Goal: Book appointment/travel/reservation

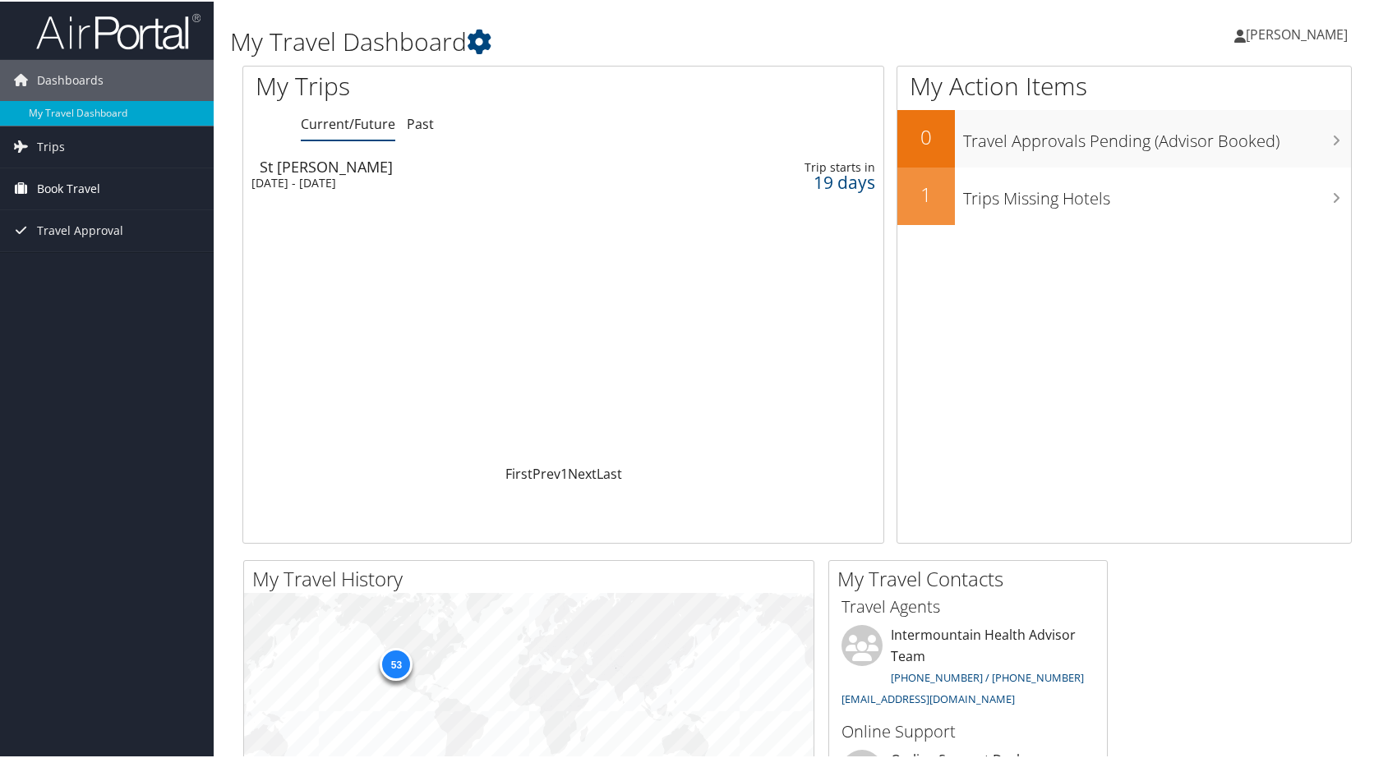
click at [90, 192] on span "Book Travel" at bounding box center [68, 187] width 63 height 41
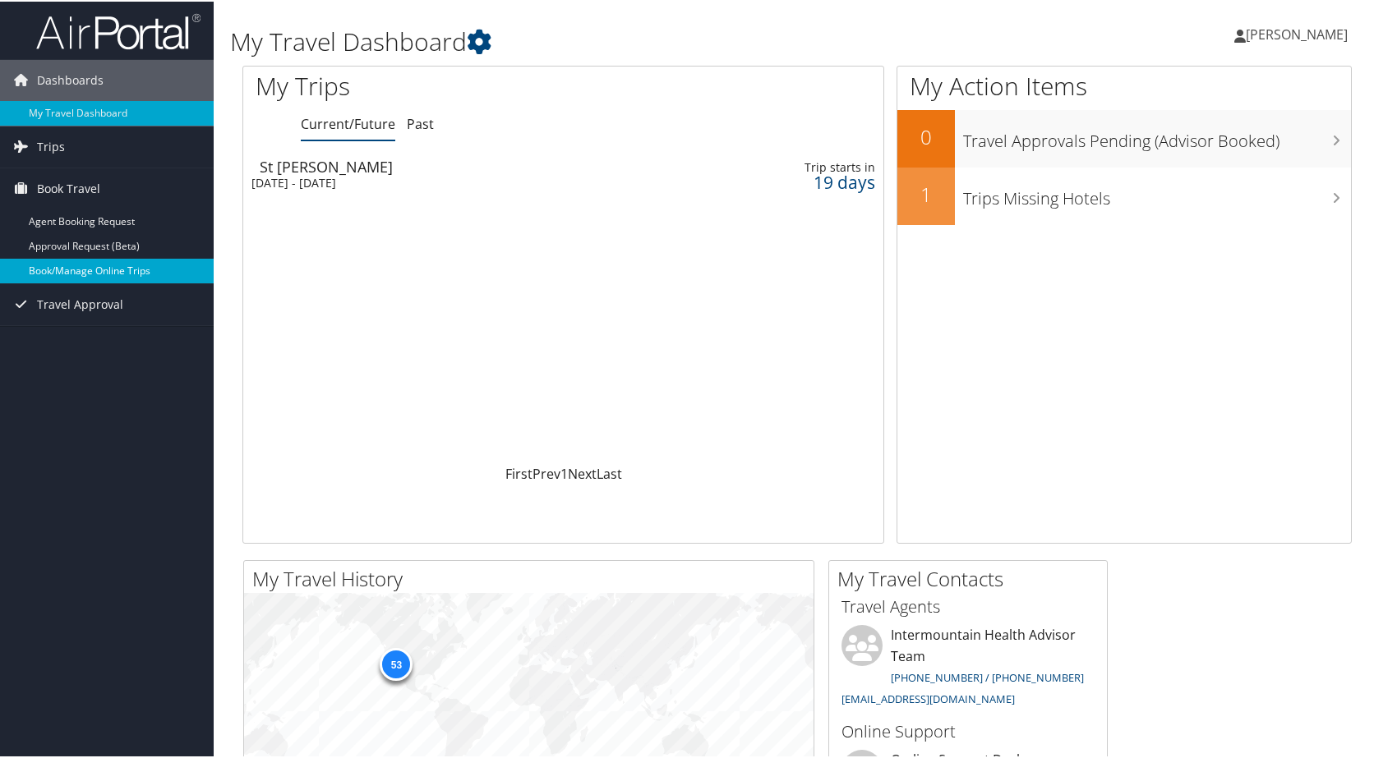
click at [81, 274] on link "Book/Manage Online Trips" at bounding box center [107, 269] width 214 height 25
